Goal: Transaction & Acquisition: Purchase product/service

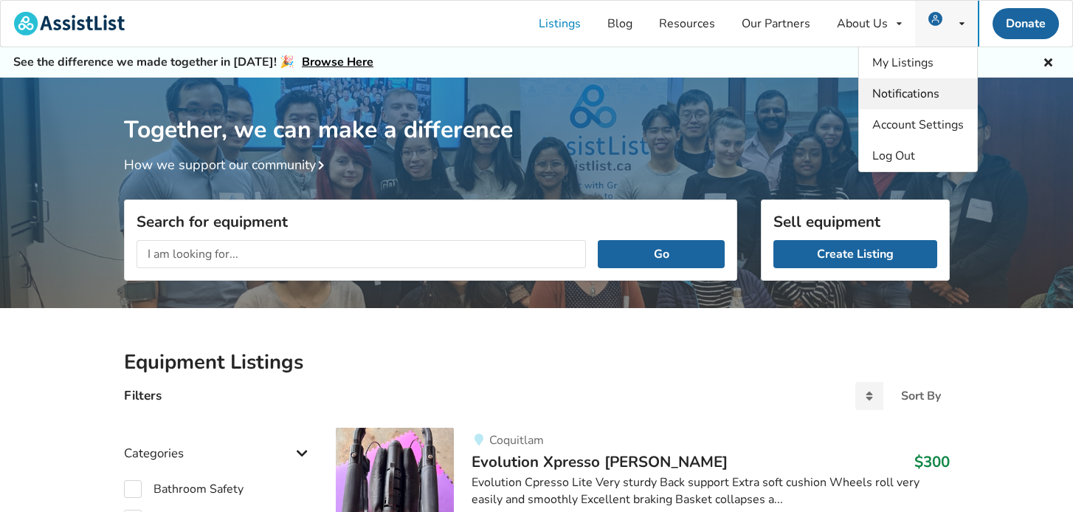
click at [917, 92] on span "Notifications" at bounding box center [906, 94] width 67 height 16
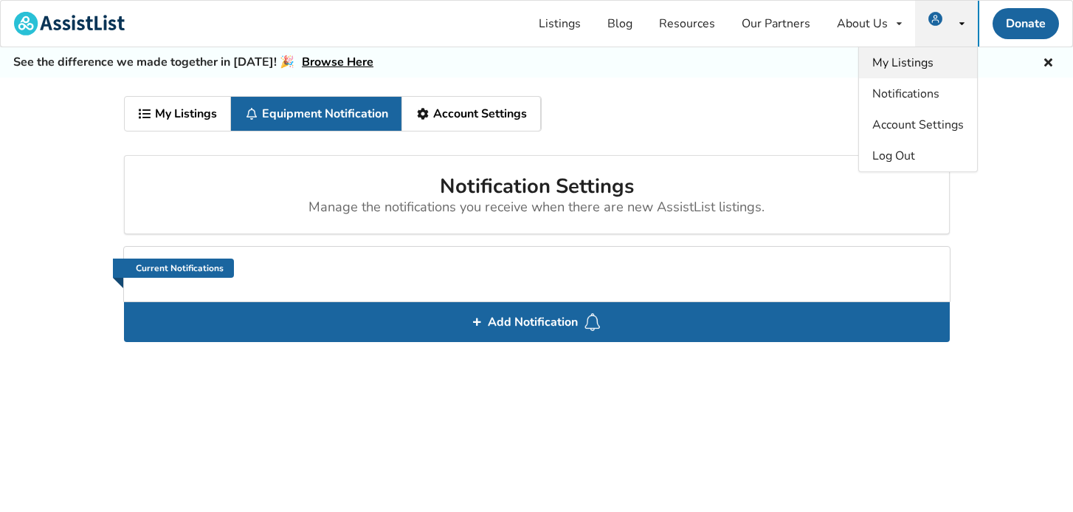
click at [912, 63] on span "My Listings" at bounding box center [903, 63] width 61 height 16
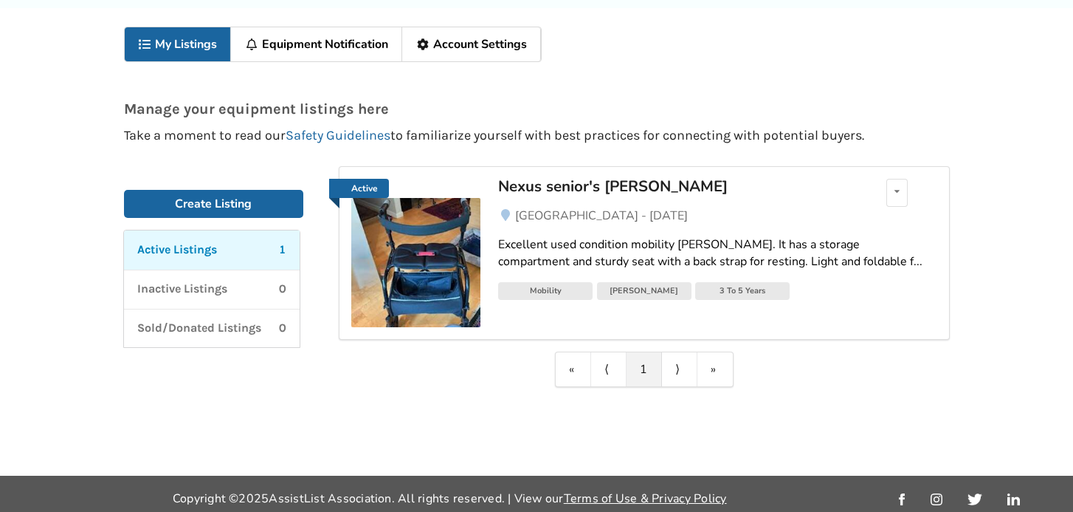
scroll to position [78, 0]
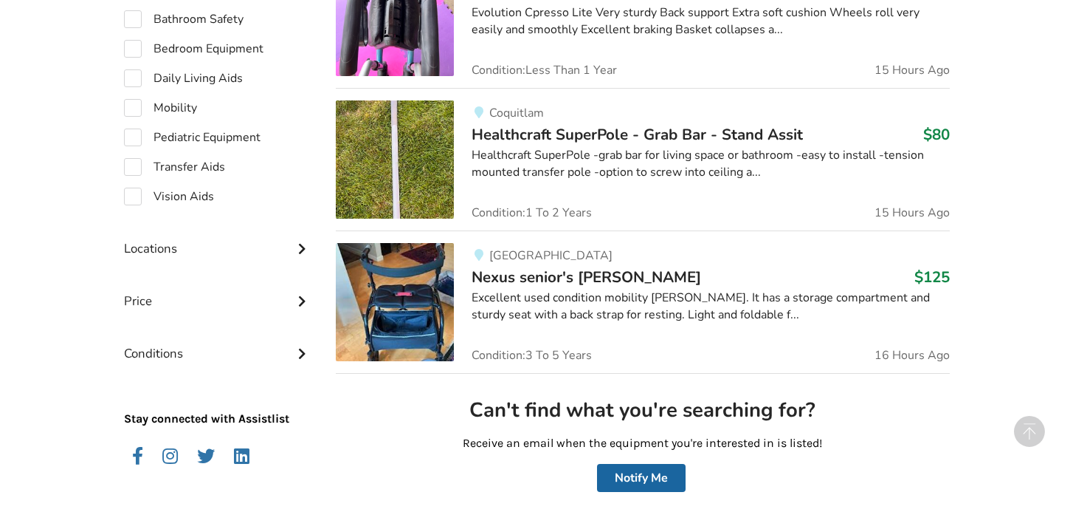
scroll to position [473, 0]
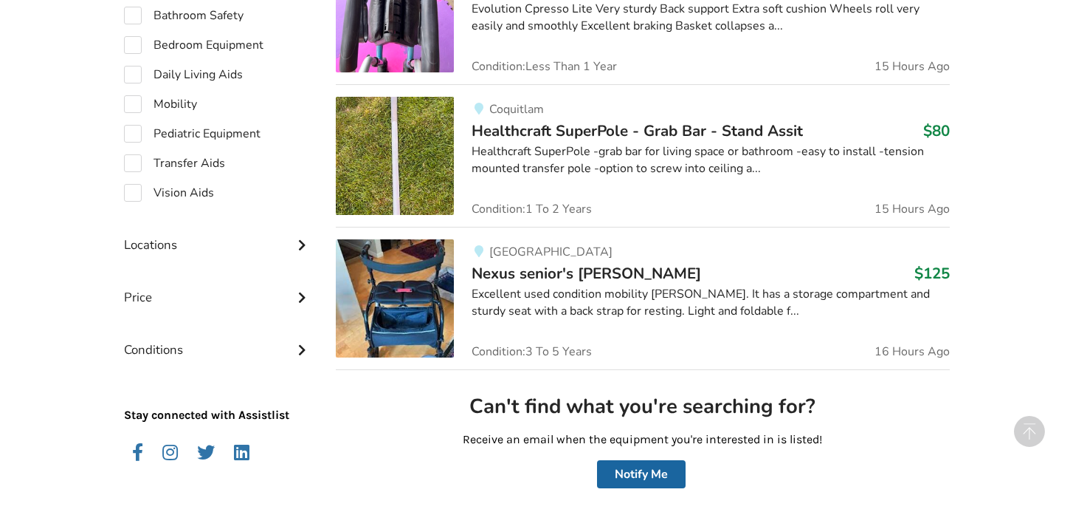
click at [553, 273] on span "Nexus senior's [PERSON_NAME]" at bounding box center [587, 273] width 230 height 21
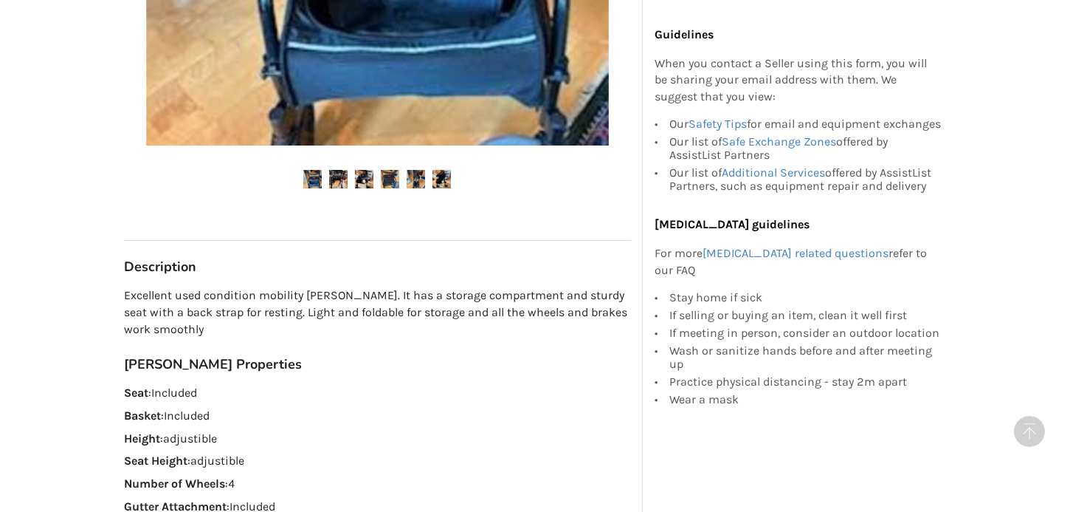
scroll to position [619, 0]
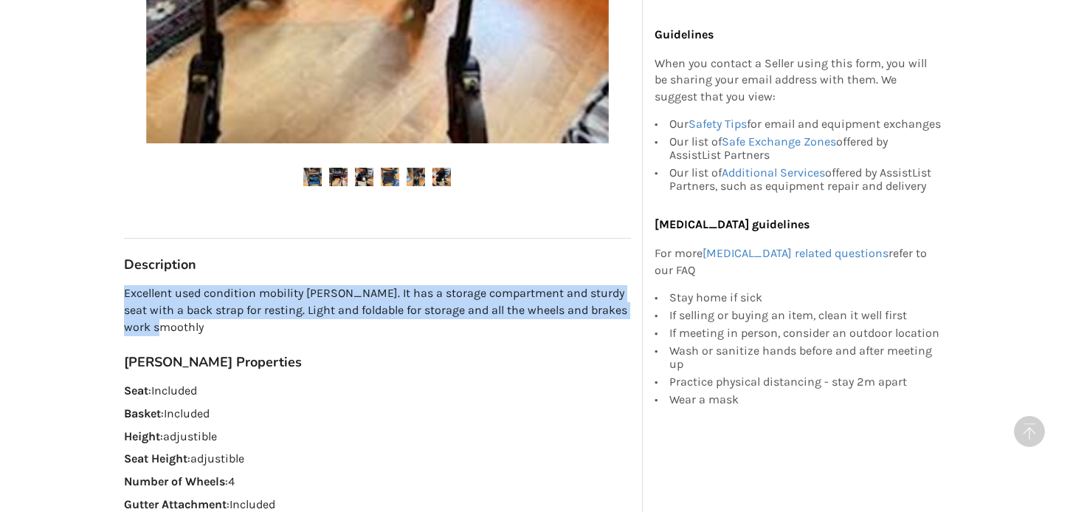
drag, startPoint x: 124, startPoint y: 261, endPoint x: 239, endPoint y: 290, distance: 118.9
click at [239, 290] on p "Excellent used condition mobility [PERSON_NAME]. It has a storage compartment a…" at bounding box center [377, 310] width 507 height 51
copy p "Excellent used condition mobility [PERSON_NAME]. It has a storage compartment a…"
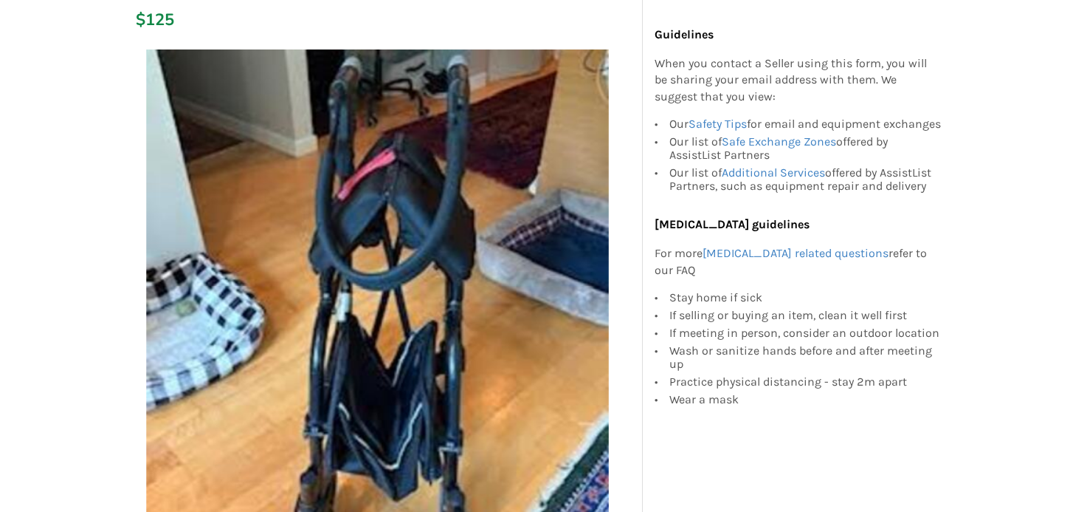
scroll to position [0, 0]
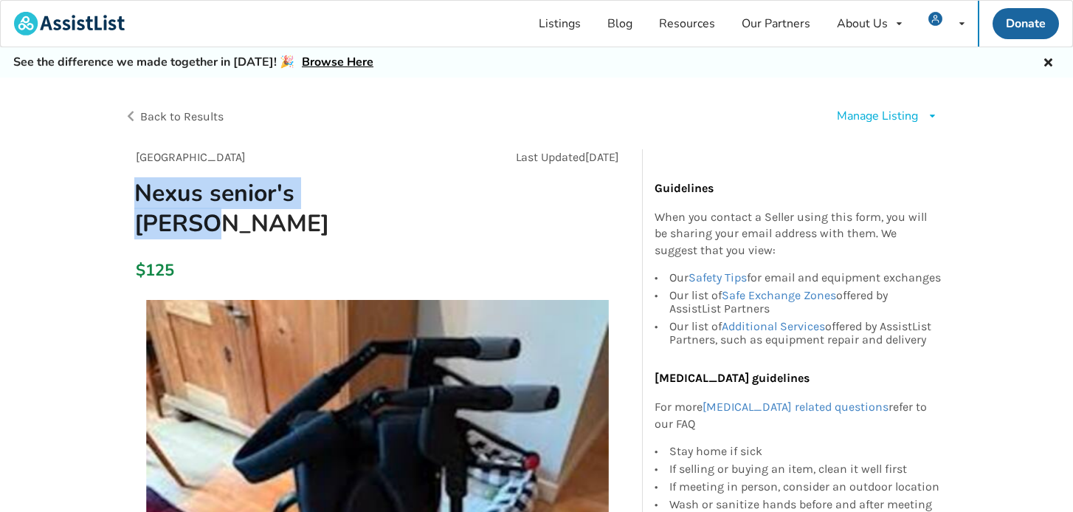
drag, startPoint x: 135, startPoint y: 189, endPoint x: 394, endPoint y: 207, distance: 259.8
click at [394, 207] on div "[GEOGRAPHIC_DATA] Last Updated [DATE] Nexus senior's [PERSON_NAME]" at bounding box center [377, 199] width 507 height 101
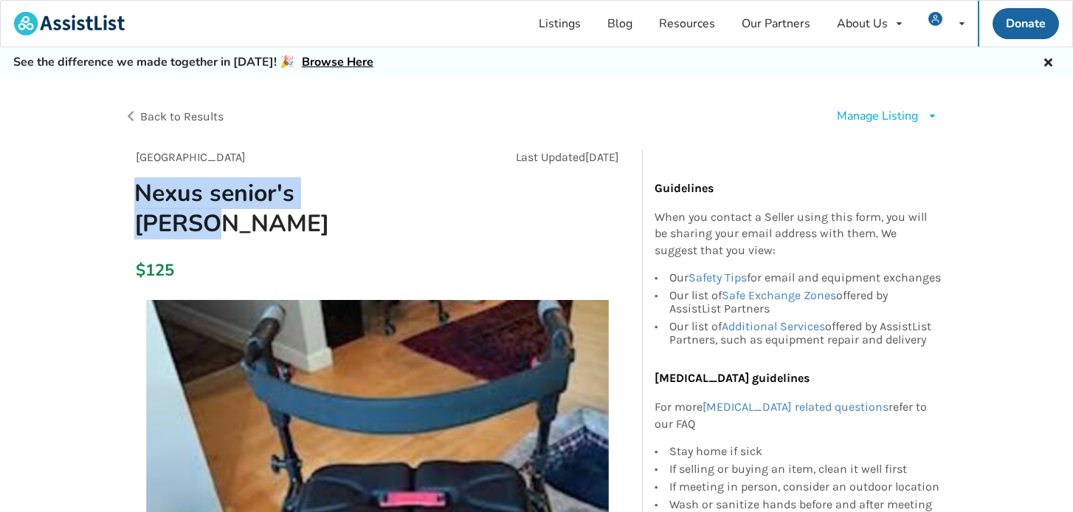
copy h1 "Nexus senior's [PERSON_NAME]"
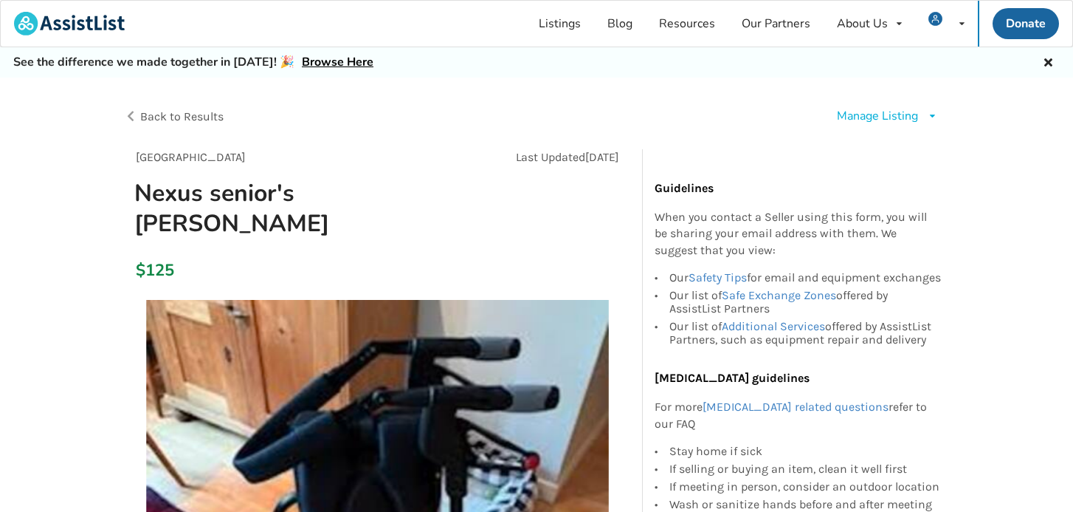
click at [451, 250] on div "$125" at bounding box center [377, 271] width 507 height 42
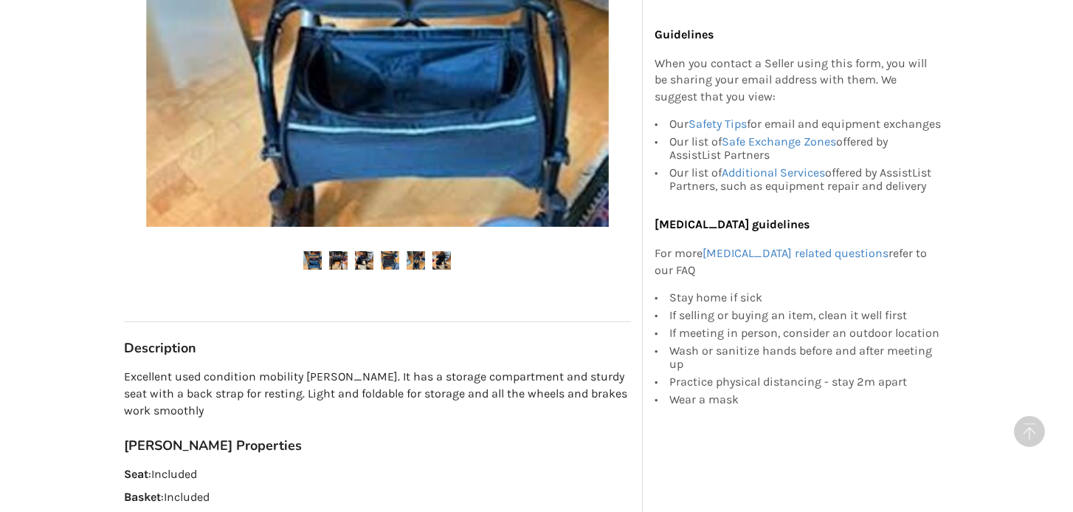
scroll to position [544, 0]
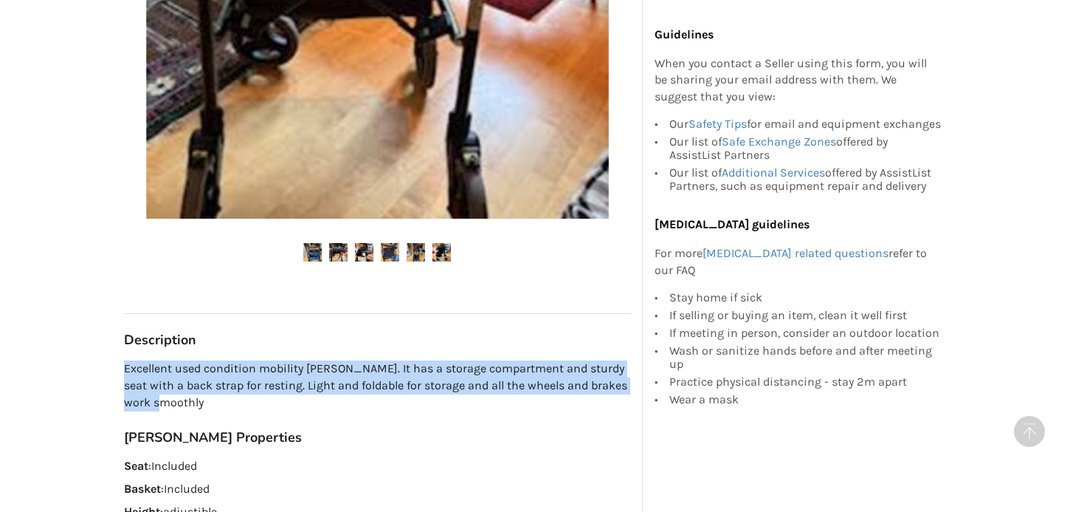
drag, startPoint x: 123, startPoint y: 337, endPoint x: 198, endPoint y: 369, distance: 82.0
click at [199, 369] on div "[GEOGRAPHIC_DATA] Last Updated [DATE] Nexus senior's [PERSON_NAME] $125 [GEOGRA…" at bounding box center [377, 171] width 531 height 1132
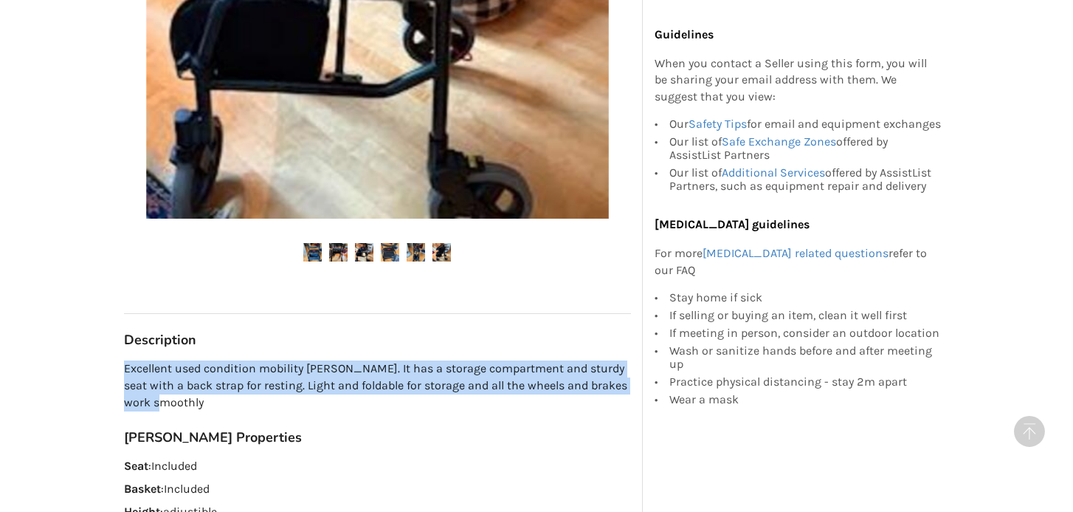
copy p "Excellent used condition mobility [PERSON_NAME]. It has a storage compartment a…"
